Goal: Transaction & Acquisition: Purchase product/service

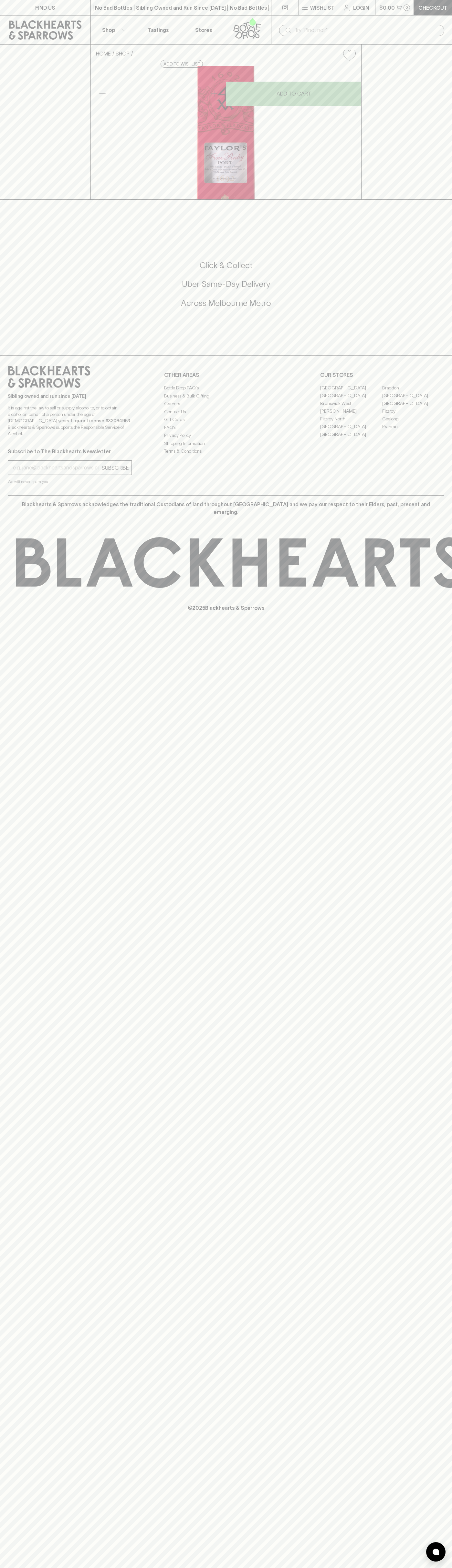
click at [443, 1550] on div at bounding box center [436, 1552] width 19 height 19
click at [260, 1567] on html "FIND US | No Bad Bottles | Sibling Owned and Run Since 2006 | No Bad Bottles | …" at bounding box center [226, 784] width 452 height 1568
click at [12, 164] on div "HOME SHOP Taylors Fine Ruby Port 750ml $41.00 Add to wishlist 10% discount when…" at bounding box center [226, 122] width 452 height 155
